Goal: Task Accomplishment & Management: Use online tool/utility

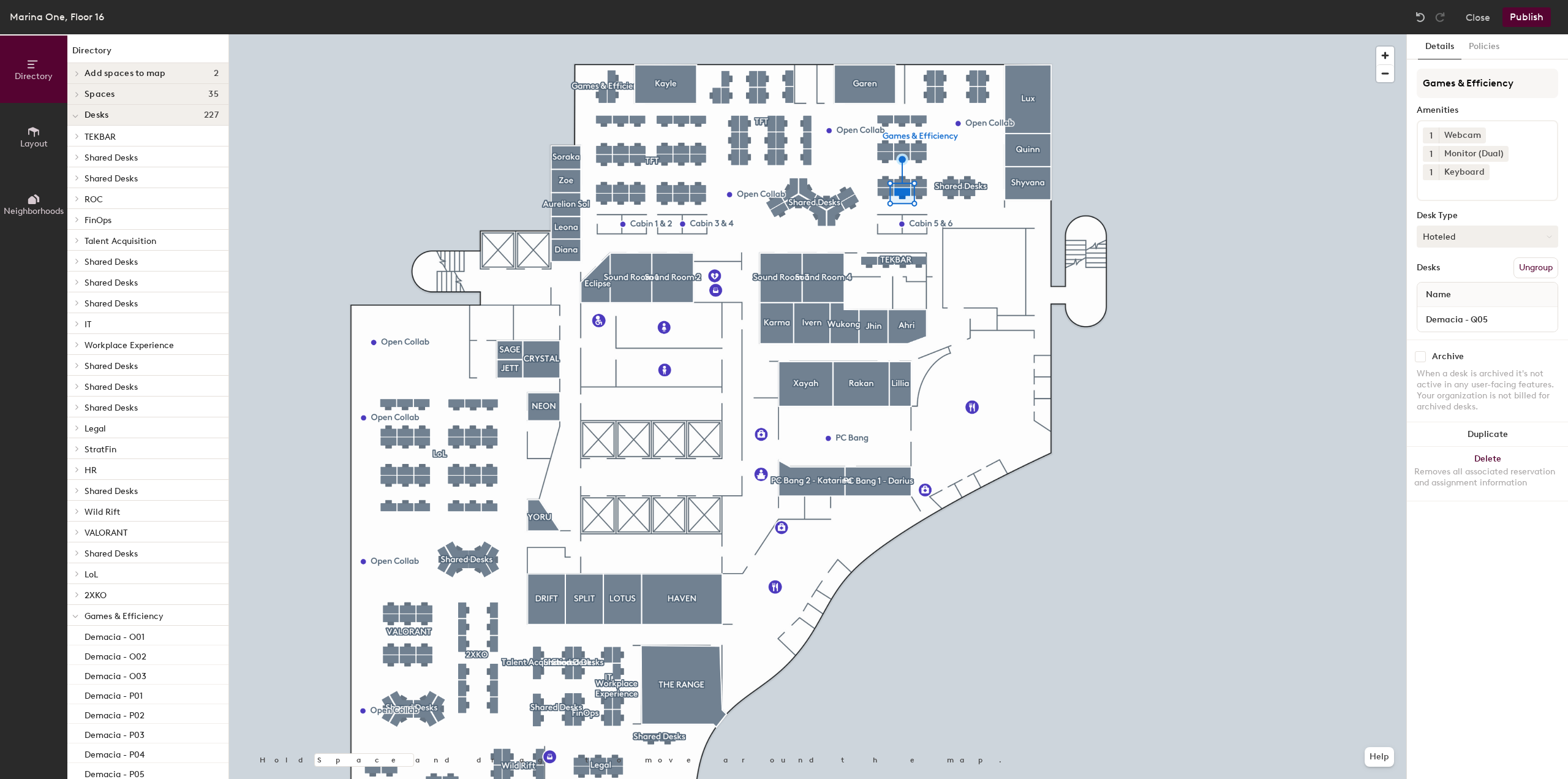
click at [1453, 236] on button "Hoteled" at bounding box center [1488, 236] width 142 height 22
click at [1449, 273] on div "Assigned" at bounding box center [1479, 274] width 123 height 18
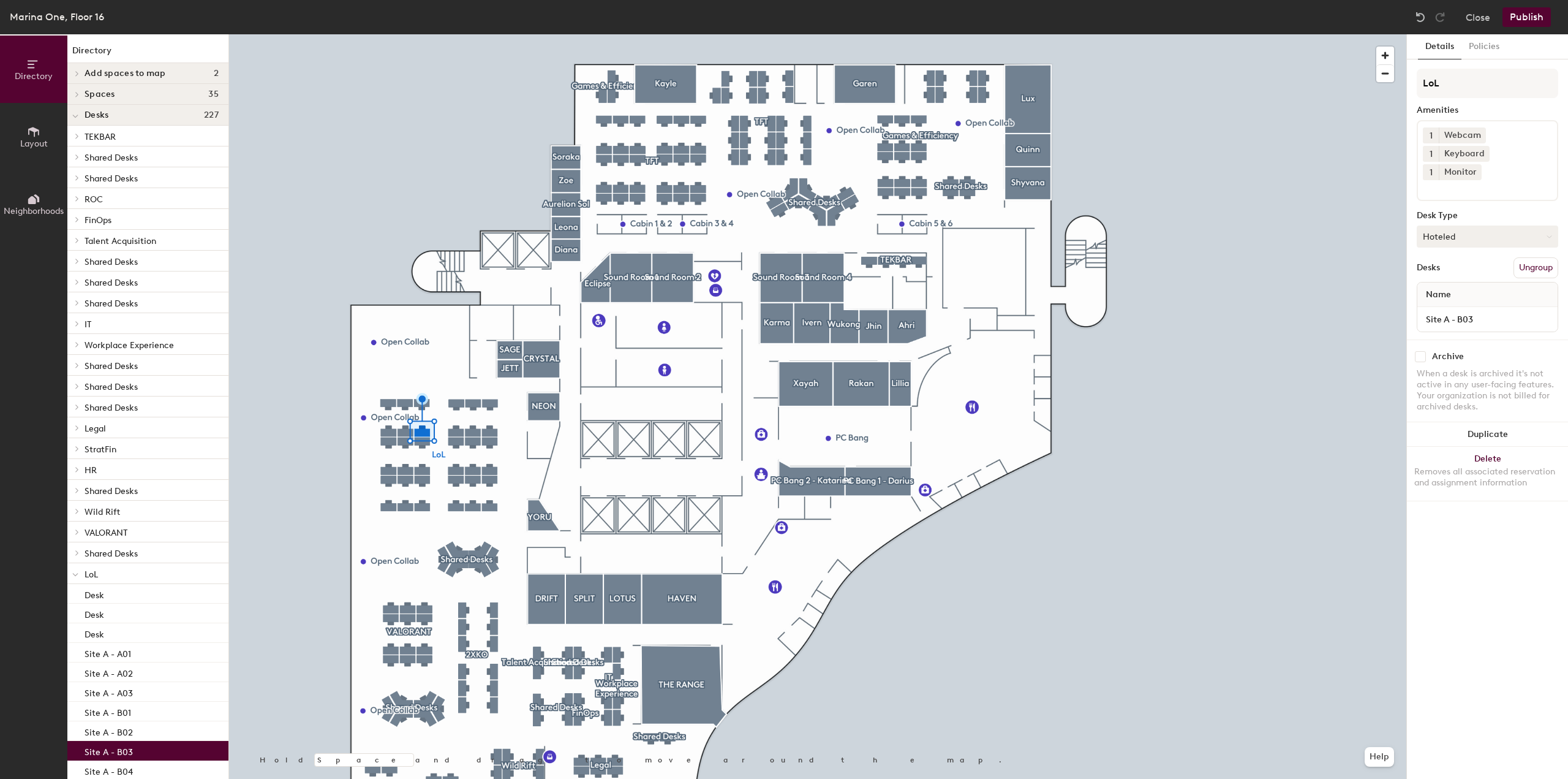
click at [1469, 226] on button "Hoteled" at bounding box center [1488, 236] width 142 height 22
click at [1456, 266] on div "Assigned" at bounding box center [1479, 274] width 123 height 18
click at [1538, 16] on button "Publish" at bounding box center [1526, 17] width 49 height 20
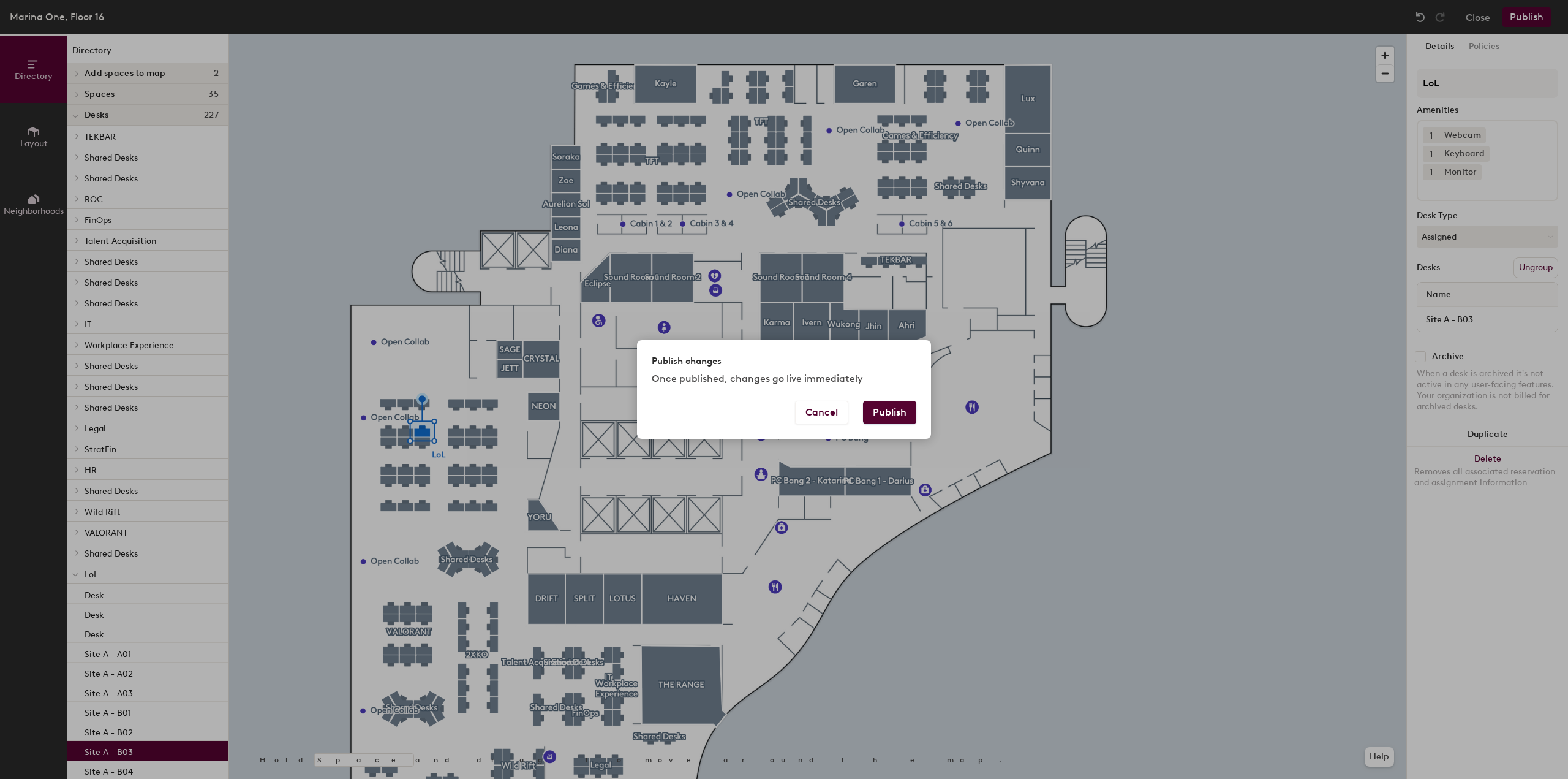
click at [885, 414] on button "Publish" at bounding box center [890, 412] width 53 height 23
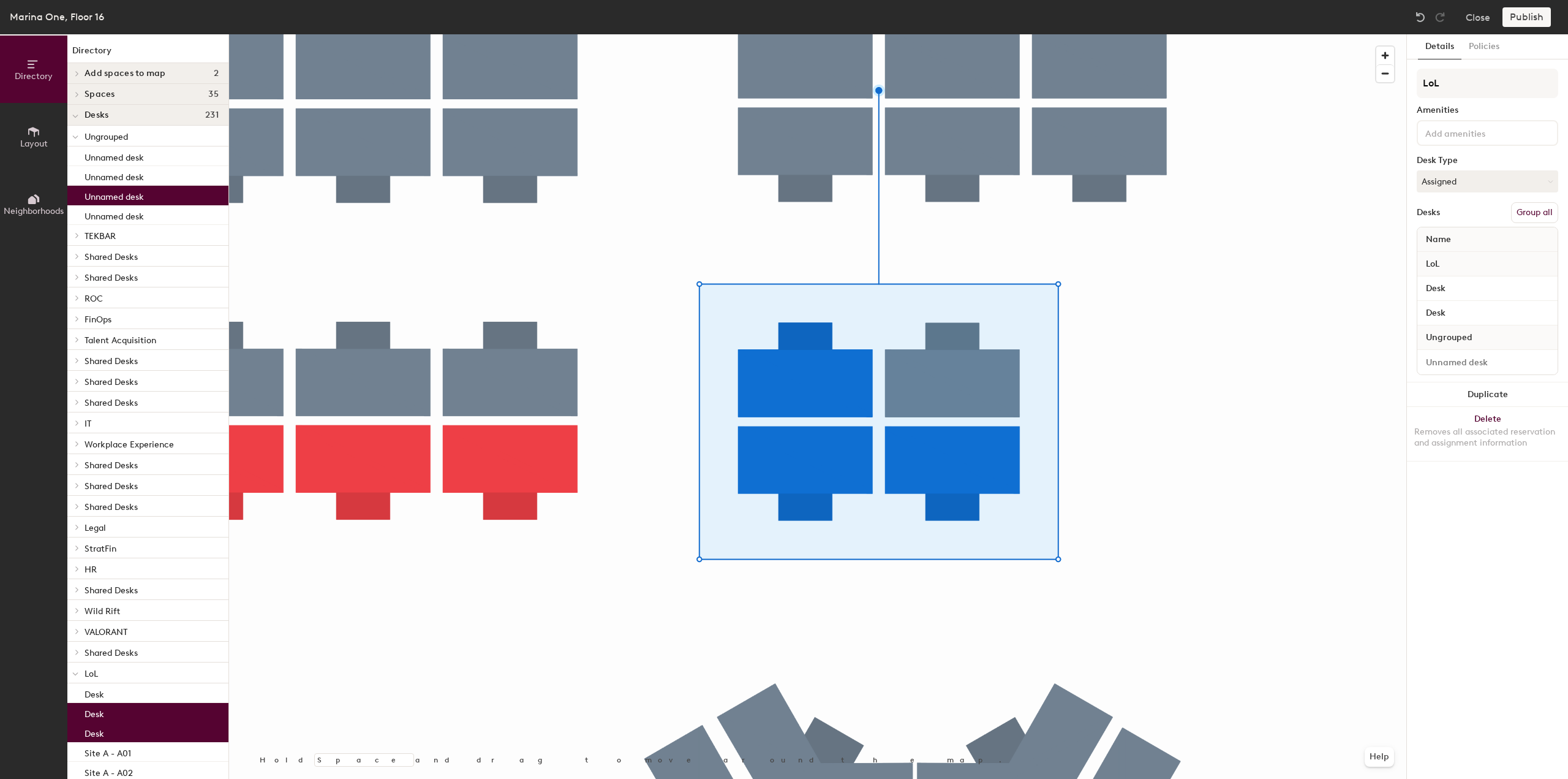
click at [1538, 210] on button "Group all" at bounding box center [1535, 212] width 47 height 21
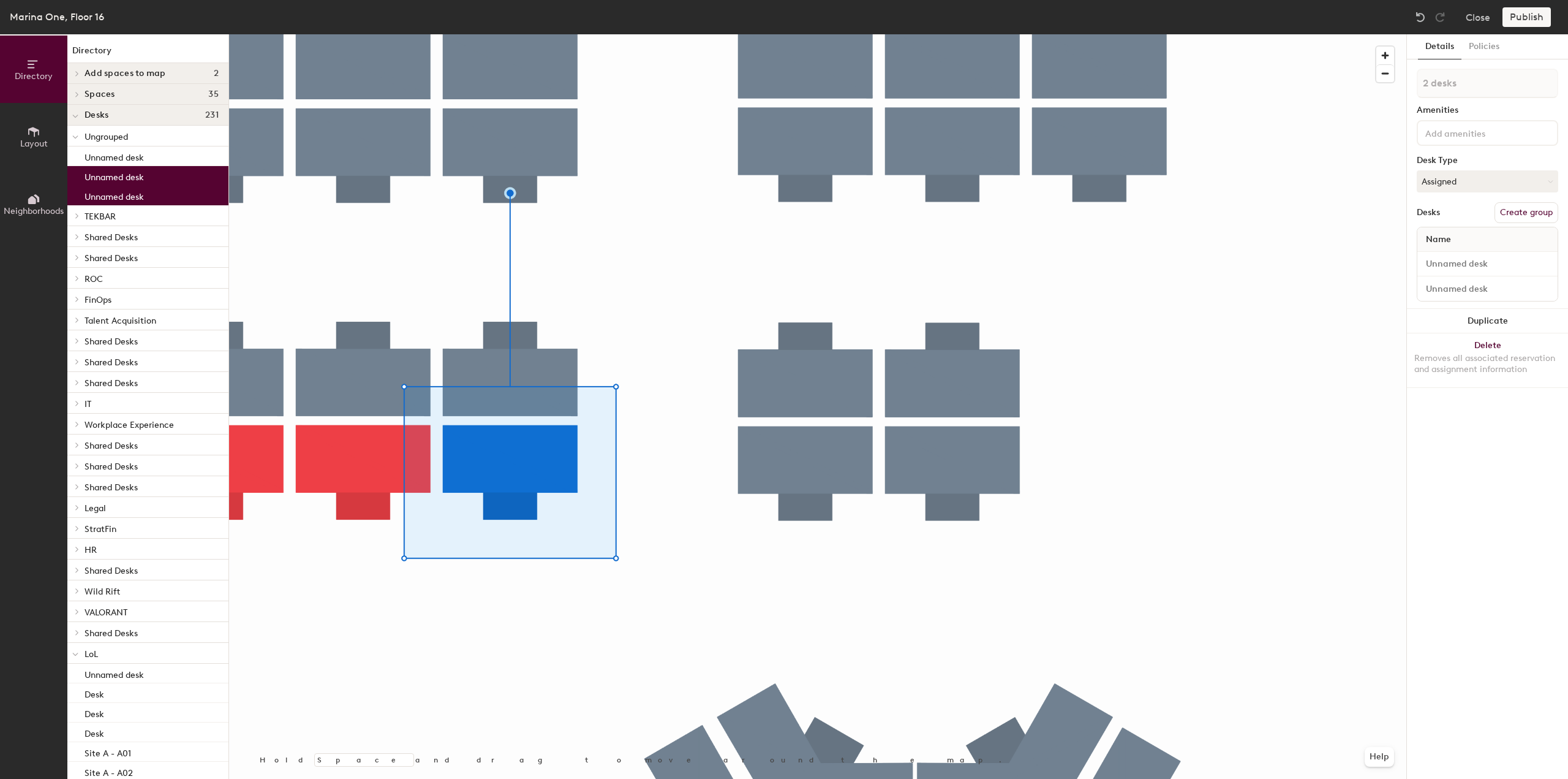
type input "3 desks"
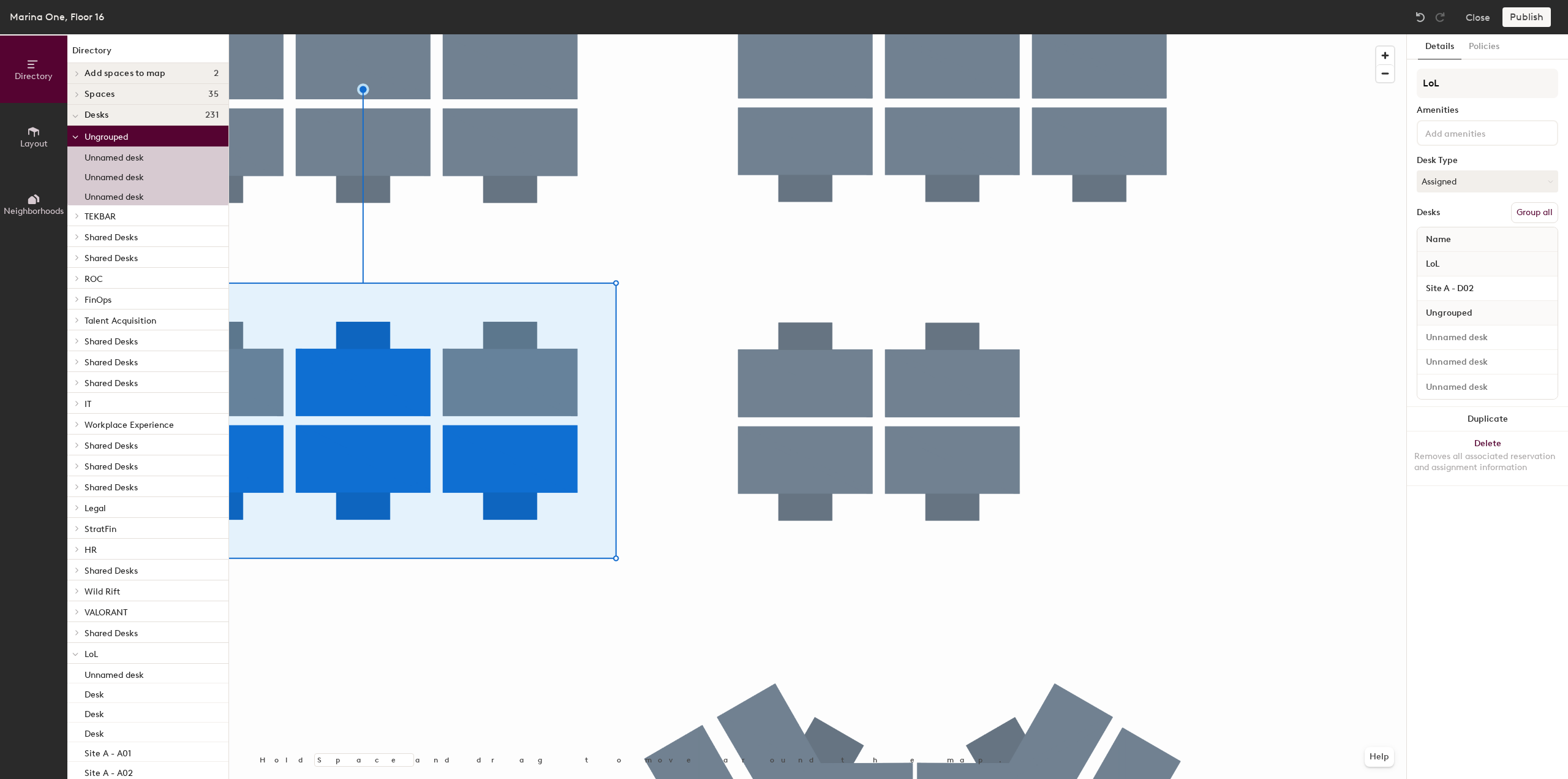
click at [1534, 219] on button "Group all" at bounding box center [1535, 212] width 47 height 21
